Goal: Information Seeking & Learning: Learn about a topic

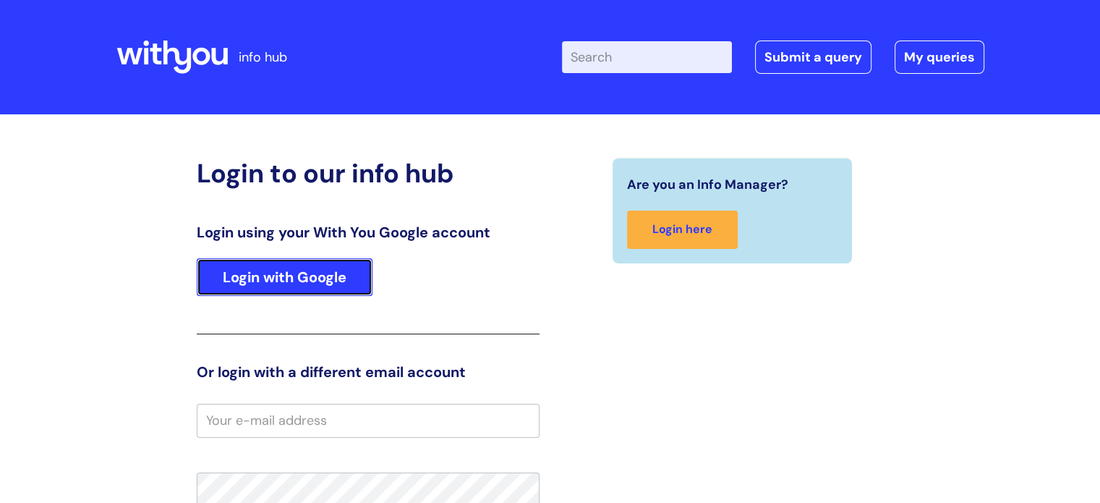
click at [252, 273] on link "Login with Google" at bounding box center [285, 277] width 176 height 38
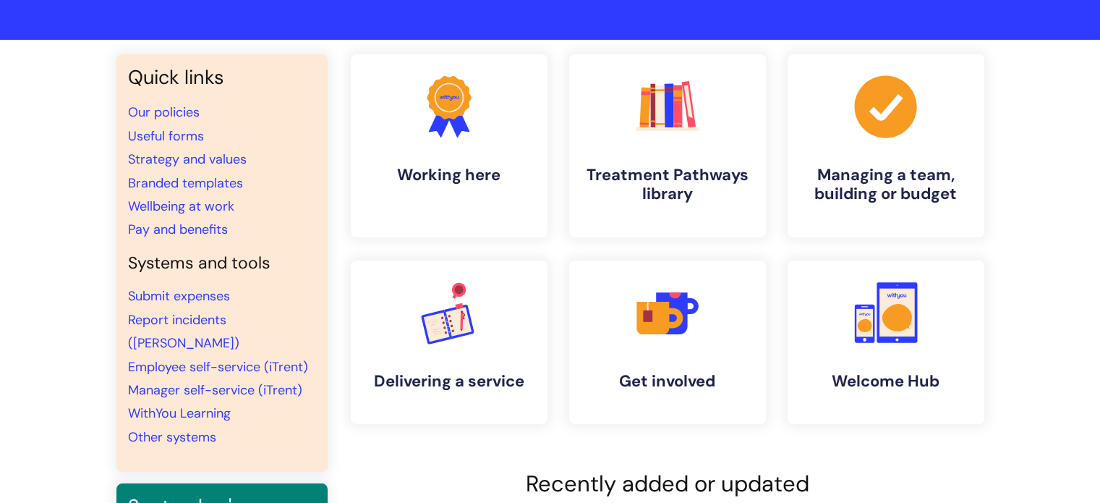
scroll to position [72, 0]
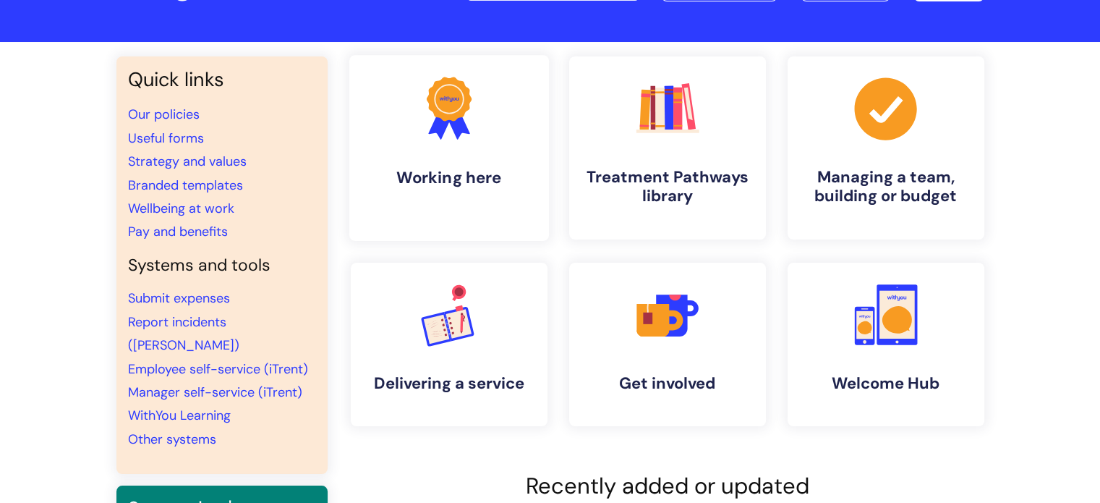
click at [466, 184] on h4 "Working here" at bounding box center [449, 178] width 176 height 20
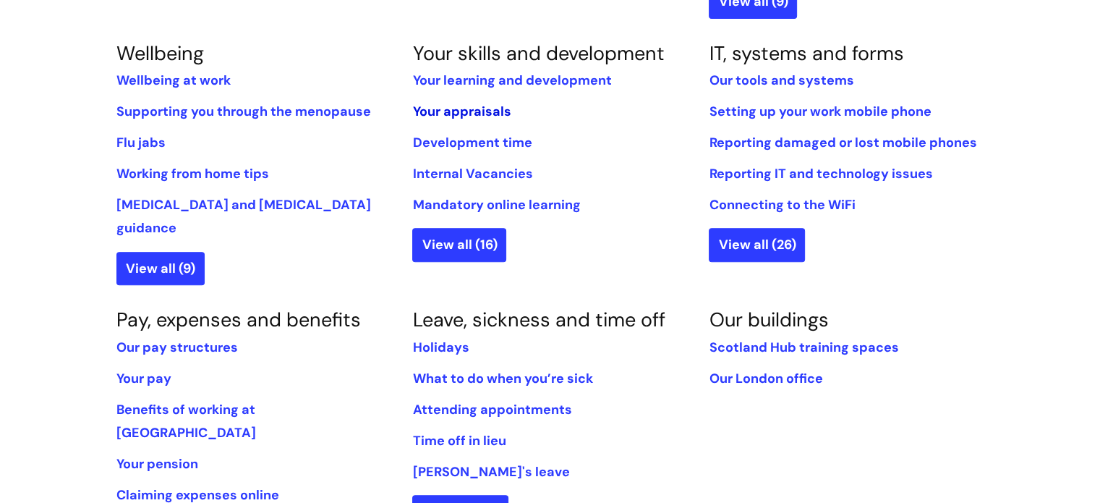
scroll to position [651, 0]
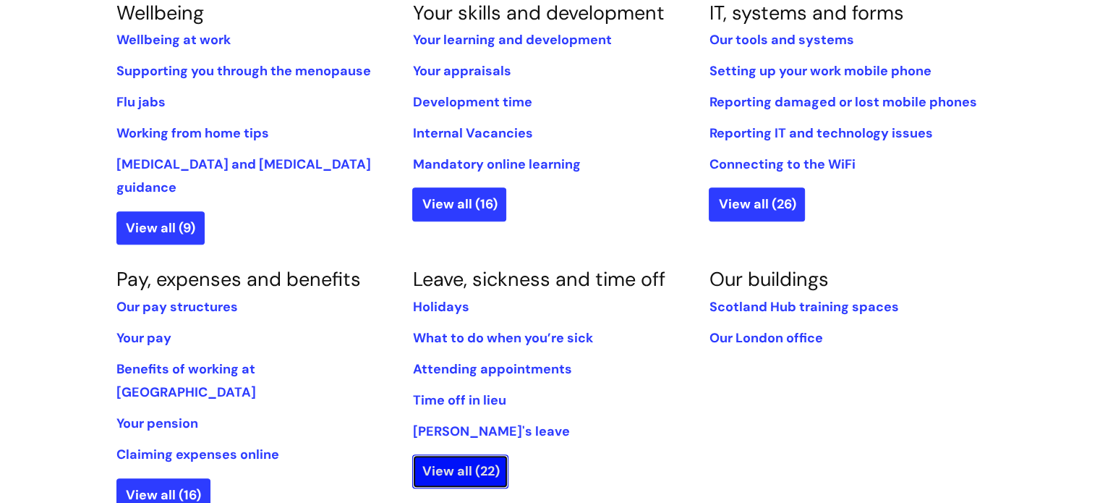
click at [457, 454] on link "View all (22)" at bounding box center [460, 470] width 96 height 33
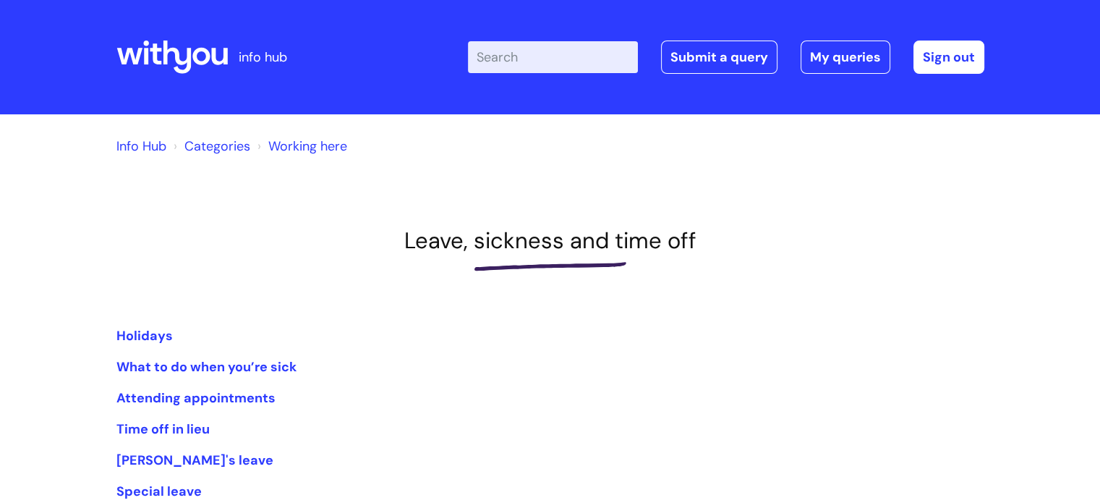
scroll to position [217, 0]
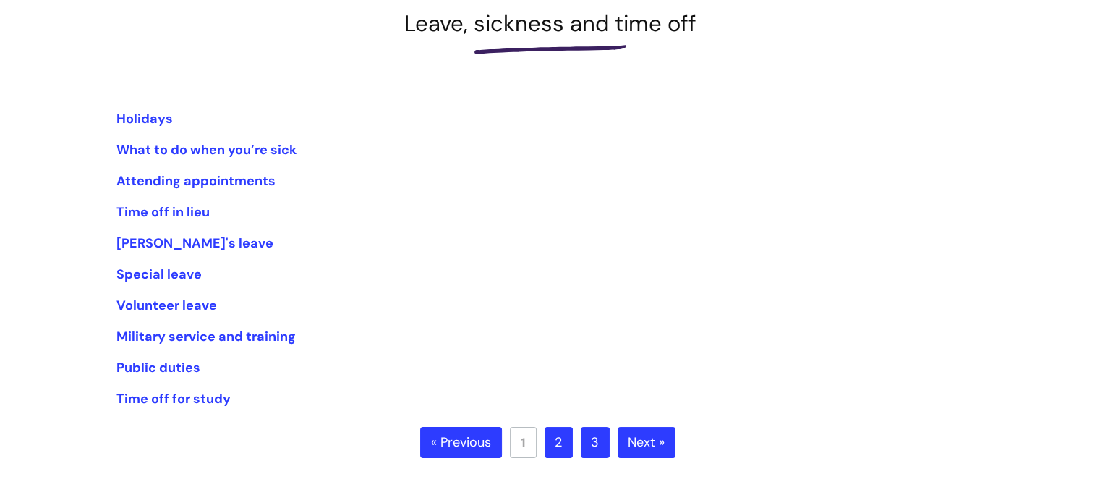
click at [647, 448] on link "Next »" at bounding box center [647, 443] width 58 height 32
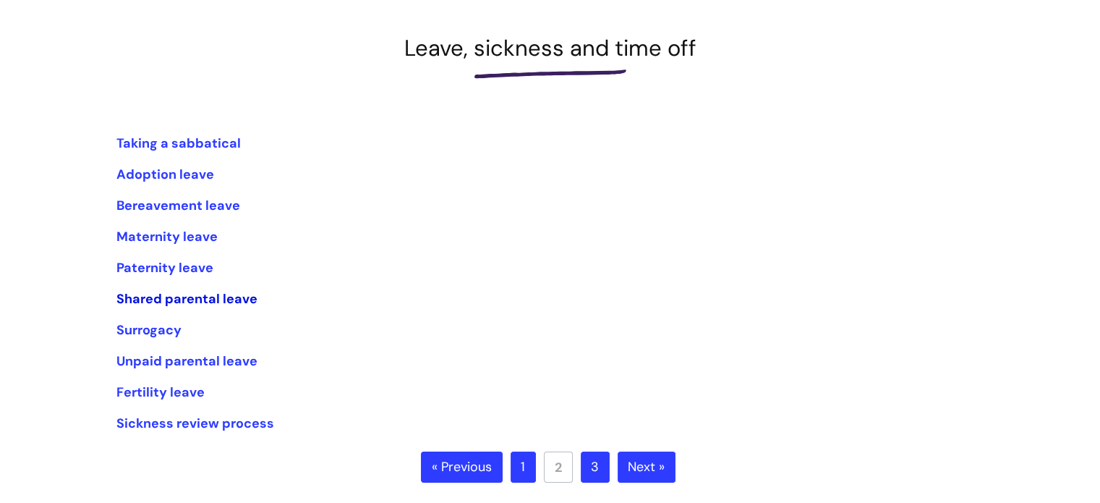
scroll to position [217, 0]
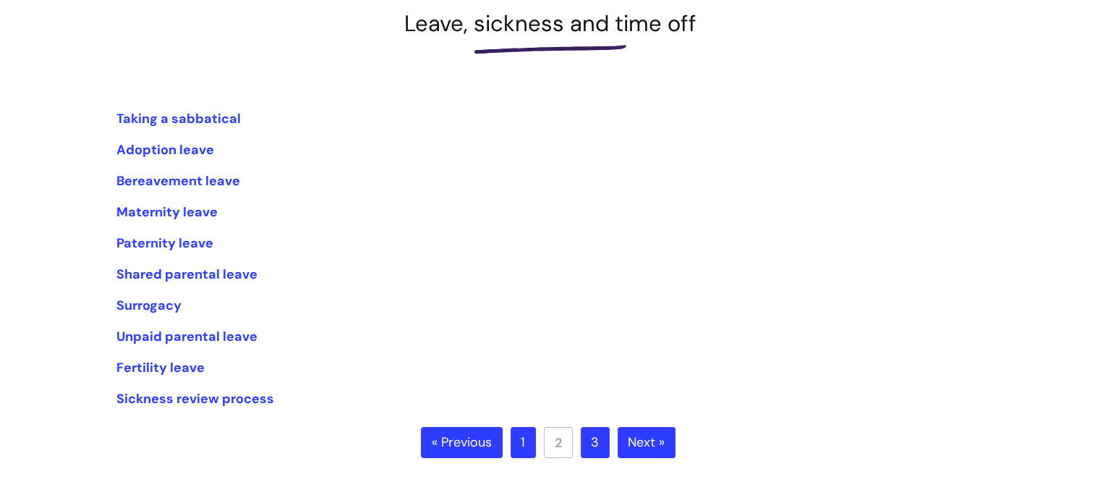
click at [645, 439] on link "Next »" at bounding box center [647, 443] width 58 height 32
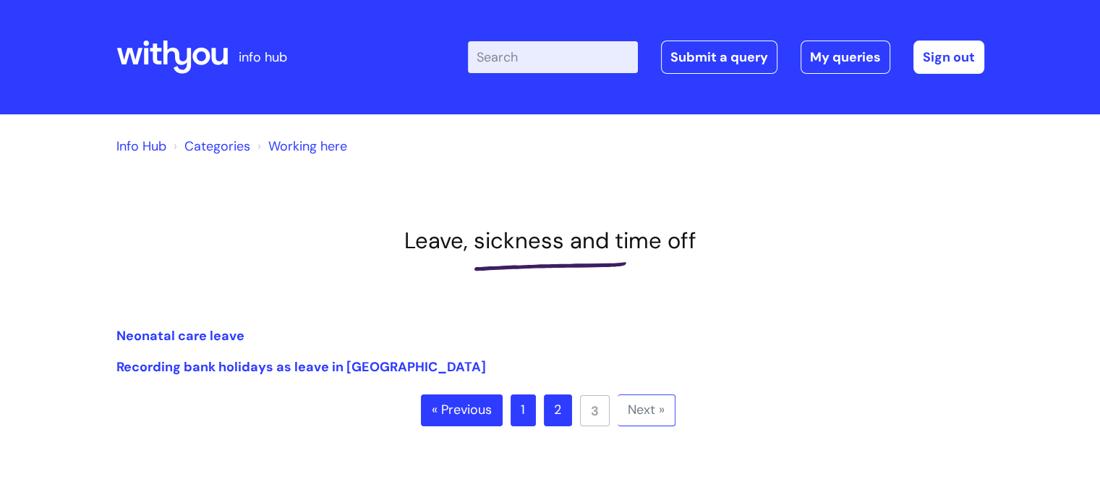
click at [448, 411] on link "« Previous" at bounding box center [462, 410] width 82 height 32
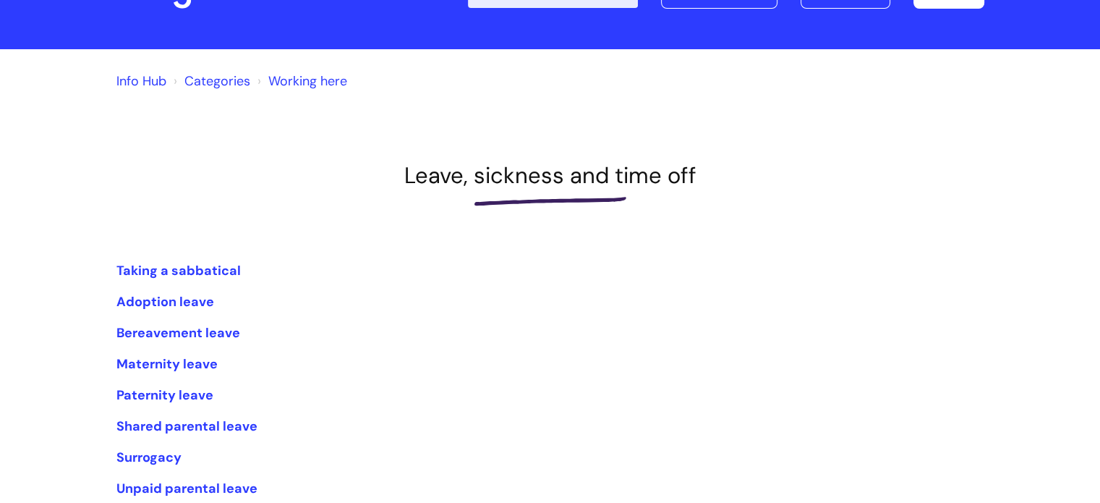
scroll to position [217, 0]
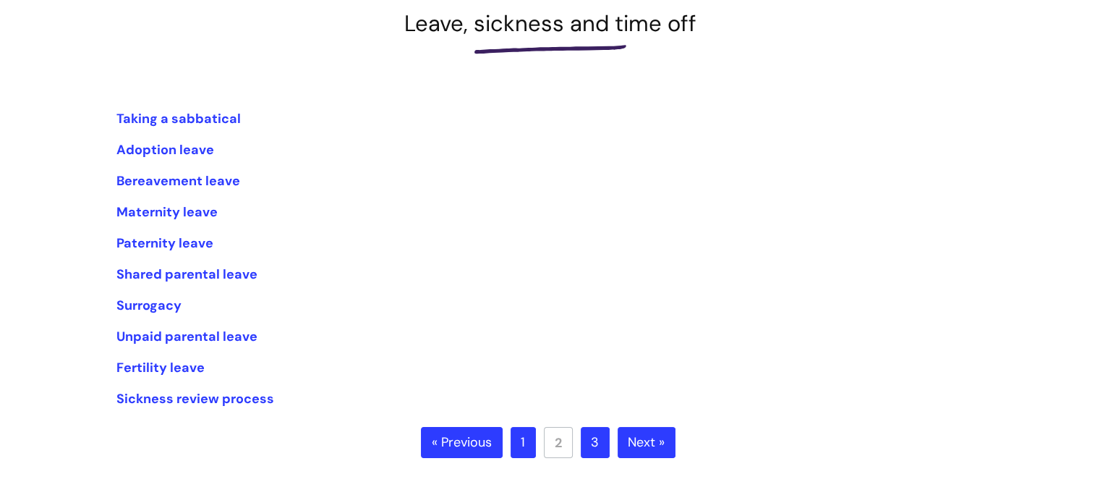
click at [443, 442] on link "« Previous" at bounding box center [462, 443] width 82 height 32
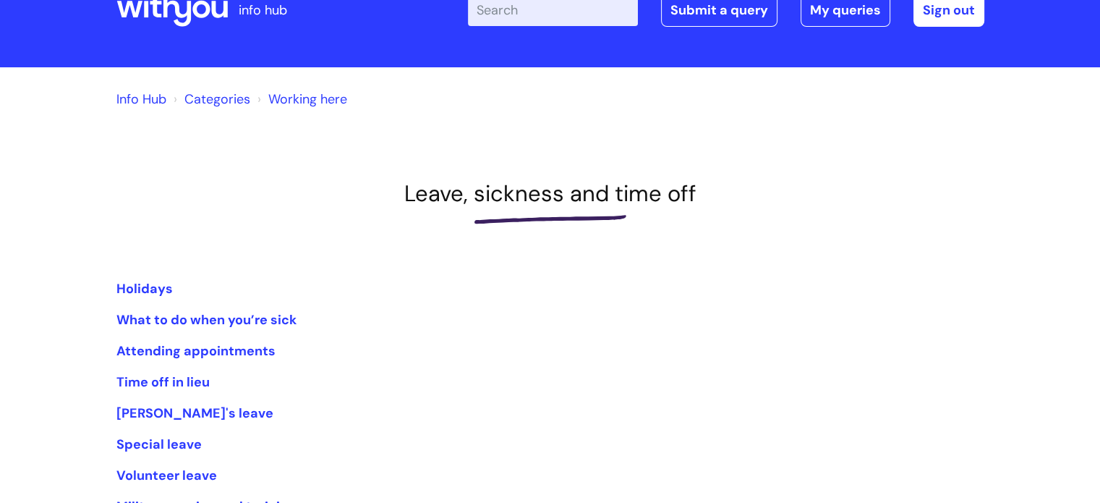
scroll to position [72, 0]
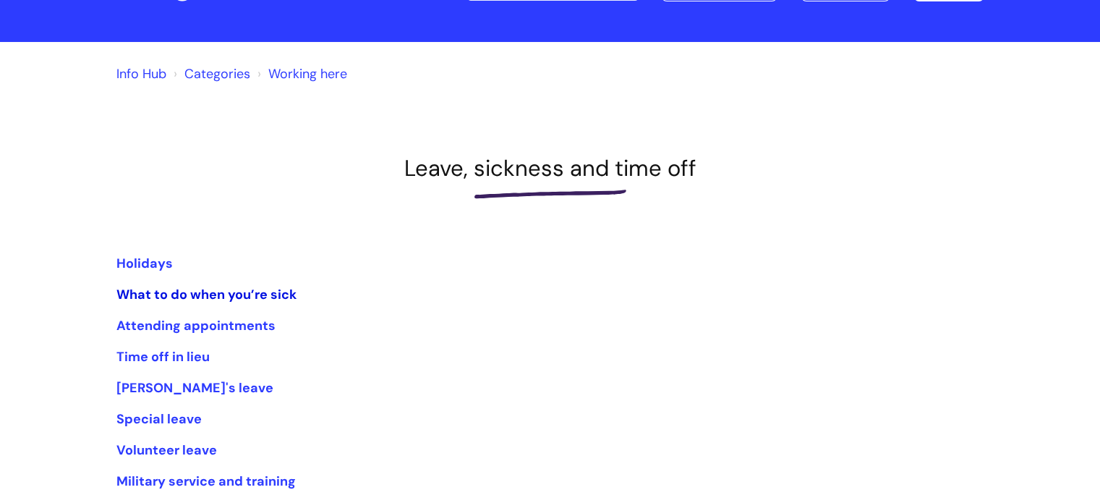
click at [216, 289] on link "What to do when you’re sick" at bounding box center [206, 294] width 180 height 17
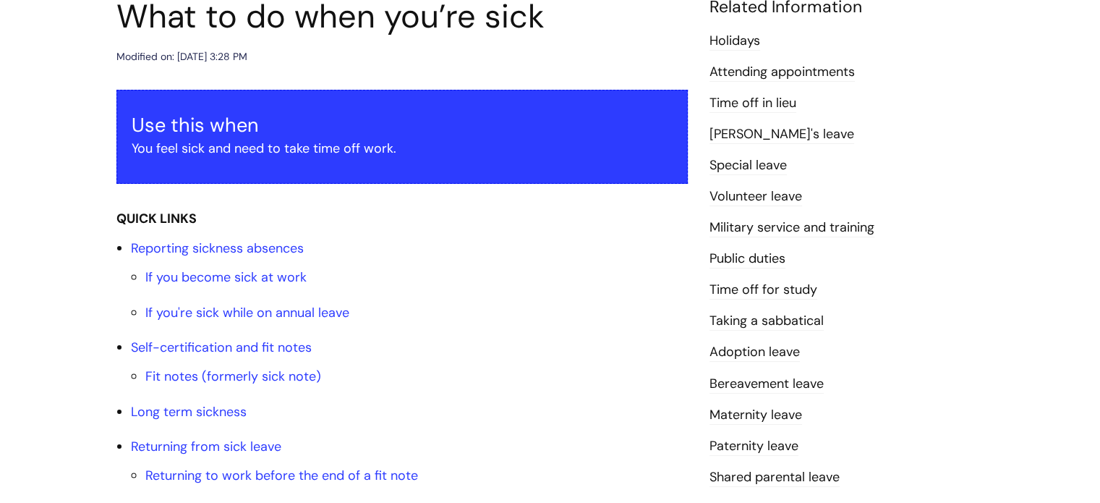
scroll to position [217, 0]
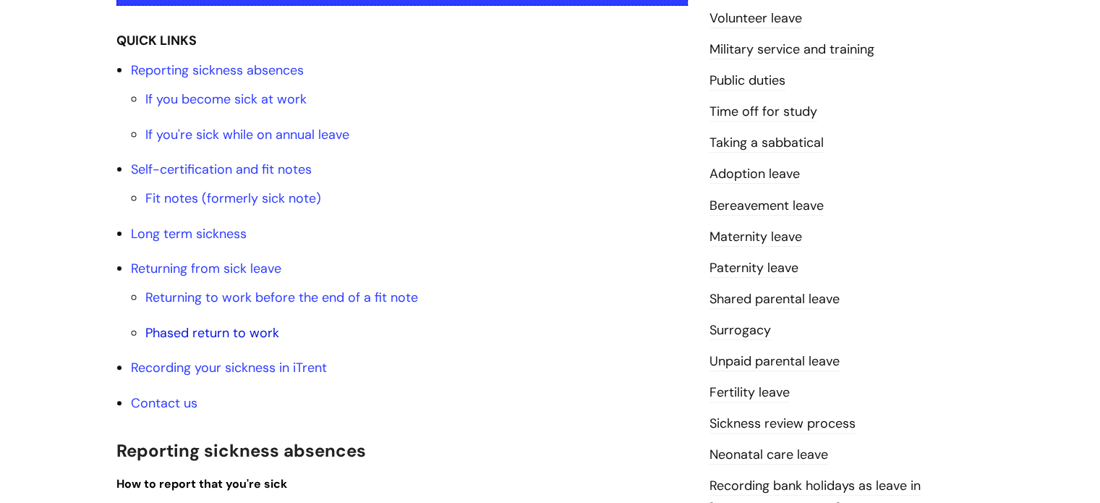
click at [208, 337] on link "Phased return to work" at bounding box center [212, 332] width 134 height 17
